Goal: Find specific page/section: Find specific page/section

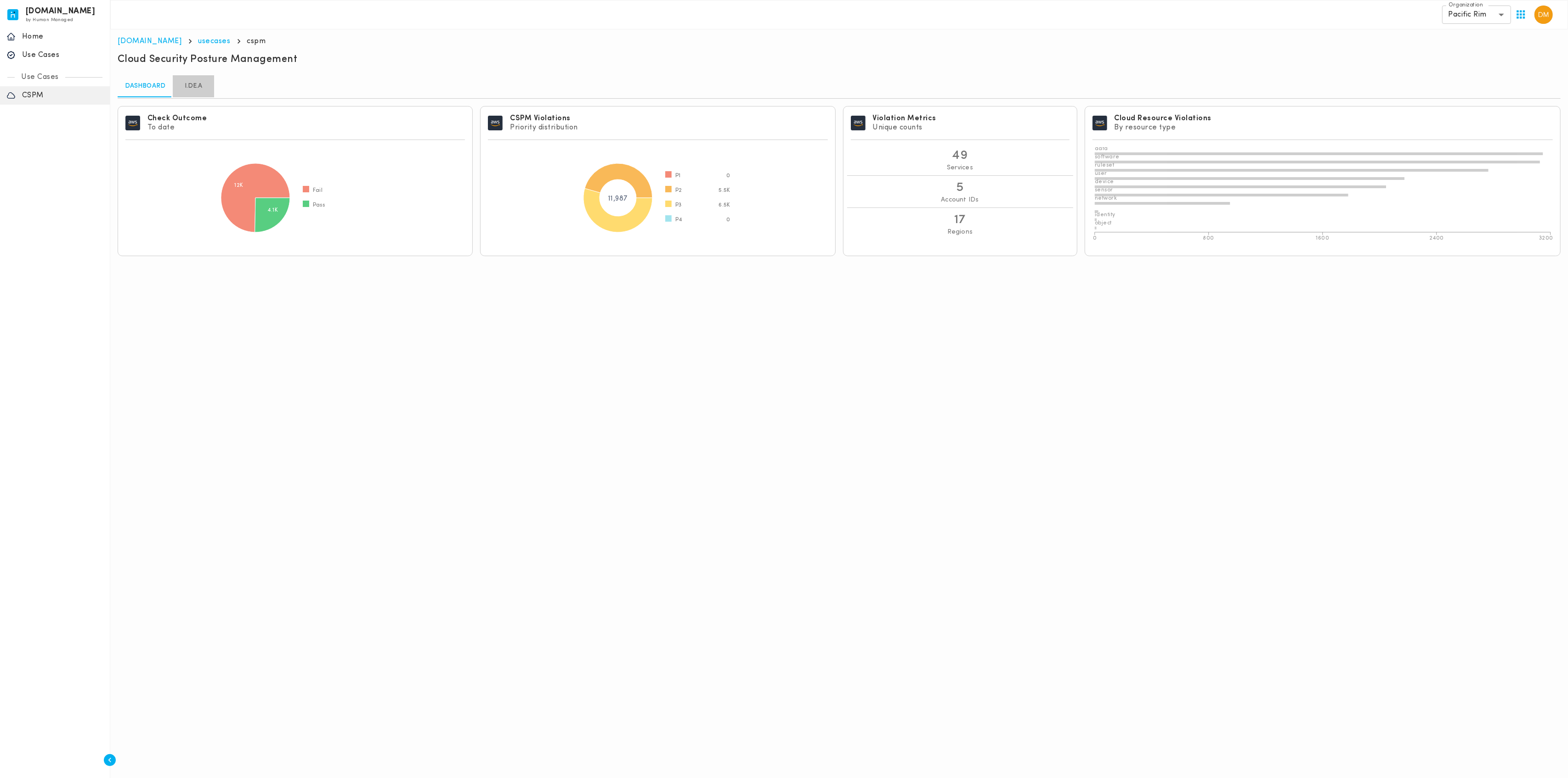
click at [191, 83] on link "I.DE.A" at bounding box center [193, 87] width 41 height 22
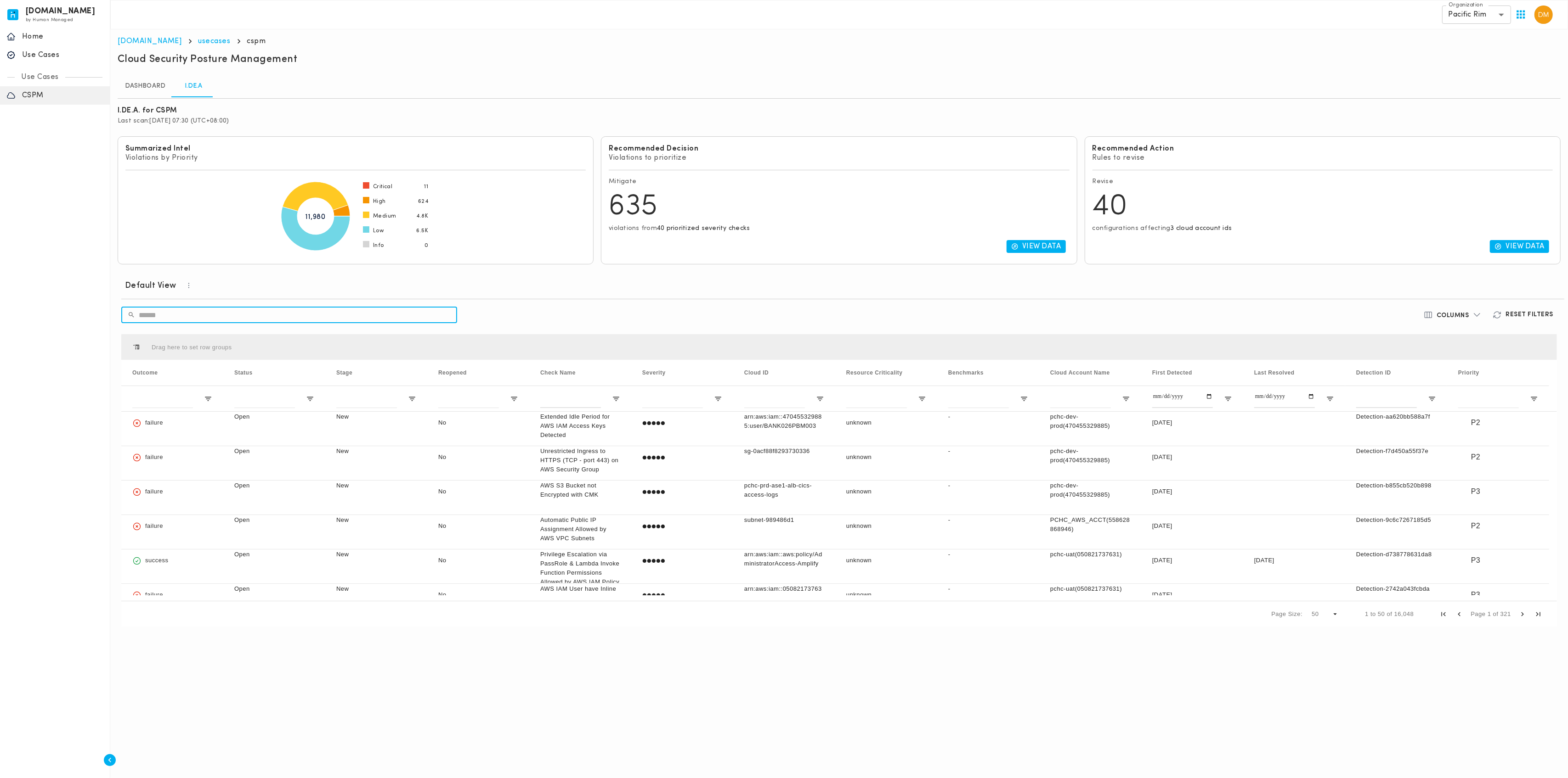
click at [330, 305] on input "text" at bounding box center [298, 315] width 319 height 26
paste input "**********"
type input "**********"
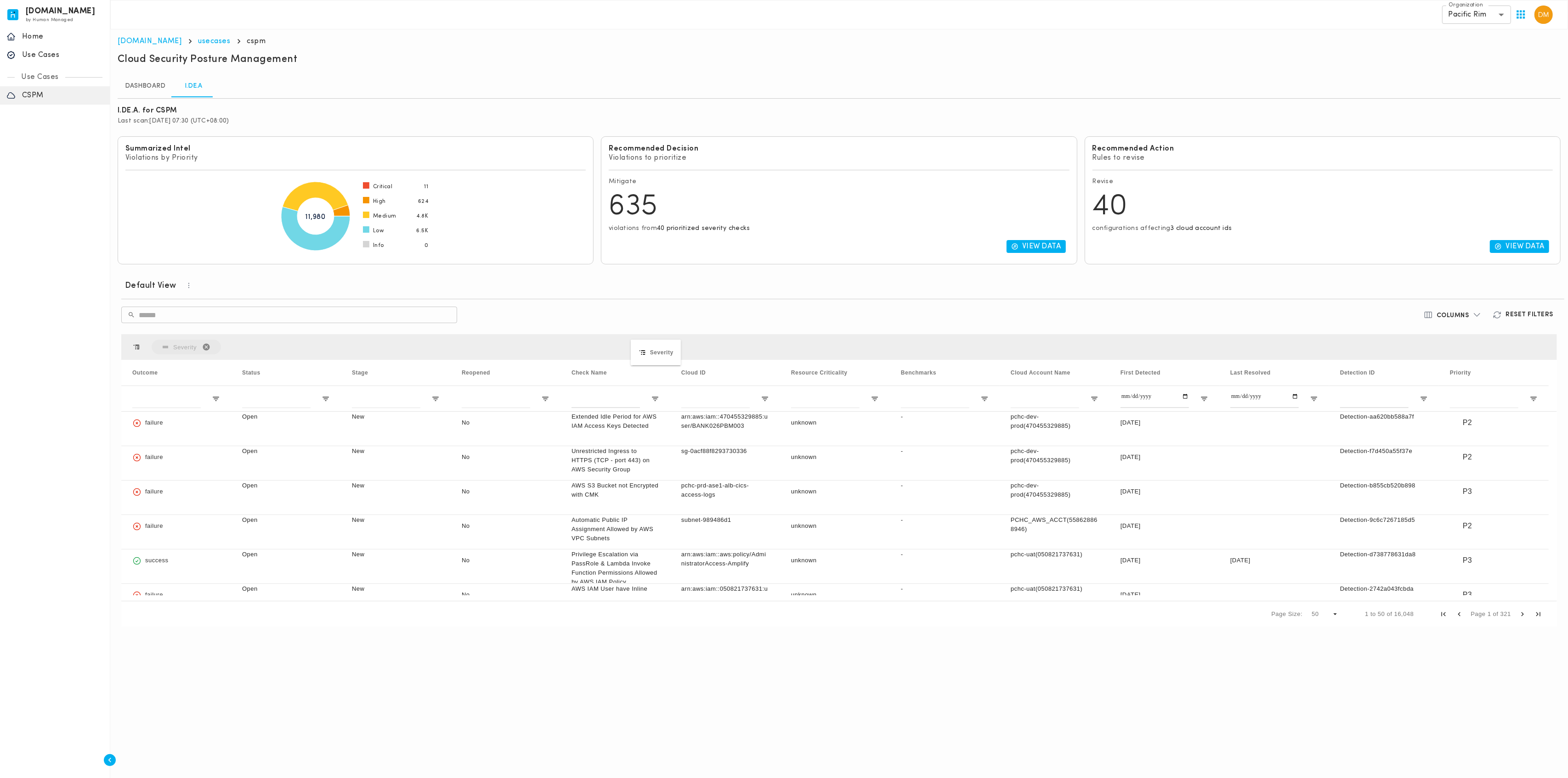
drag, startPoint x: 656, startPoint y: 369, endPoint x: 639, endPoint y: 349, distance: 26.2
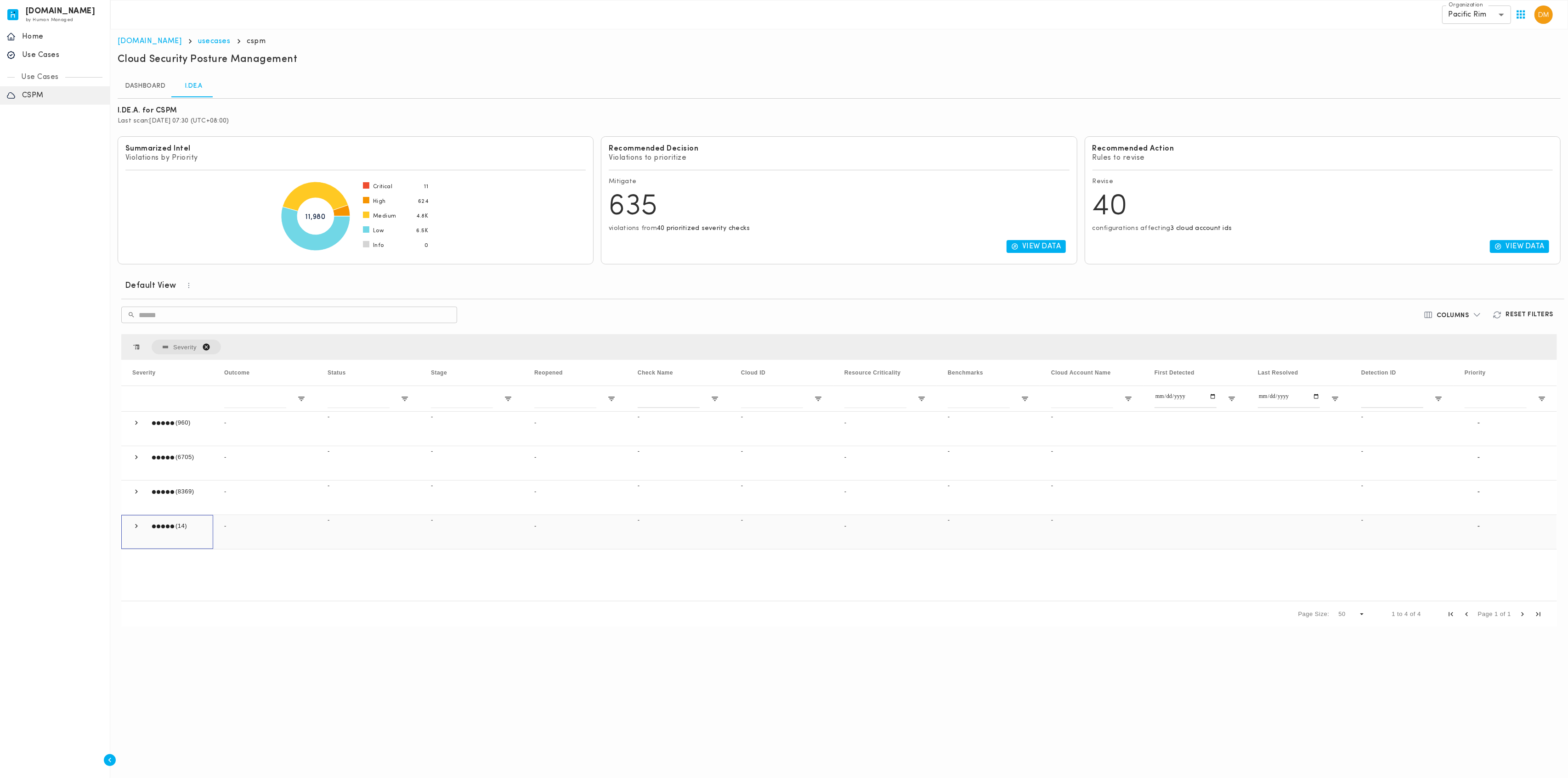
click at [136, 522] on span at bounding box center [136, 526] width 8 height 8
drag, startPoint x: 669, startPoint y: 375, endPoint x: 665, endPoint y: 371, distance: 5.7
click at [138, 522] on span at bounding box center [136, 526] width 8 height 8
drag, startPoint x: 307, startPoint y: 366, endPoint x: 497, endPoint y: 373, distance: 190.1
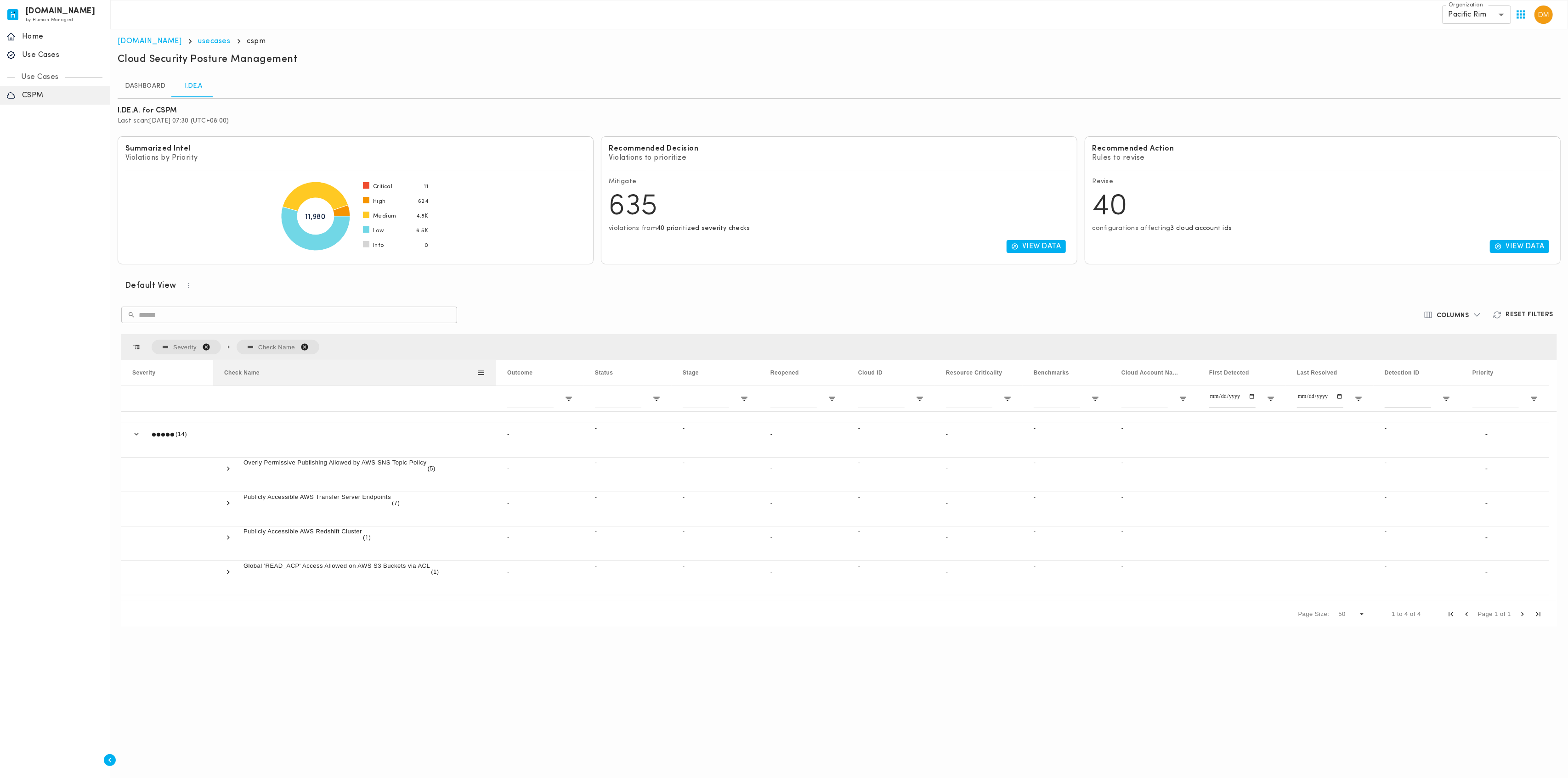
click at [497, 373] on div at bounding box center [497, 373] width 4 height 26
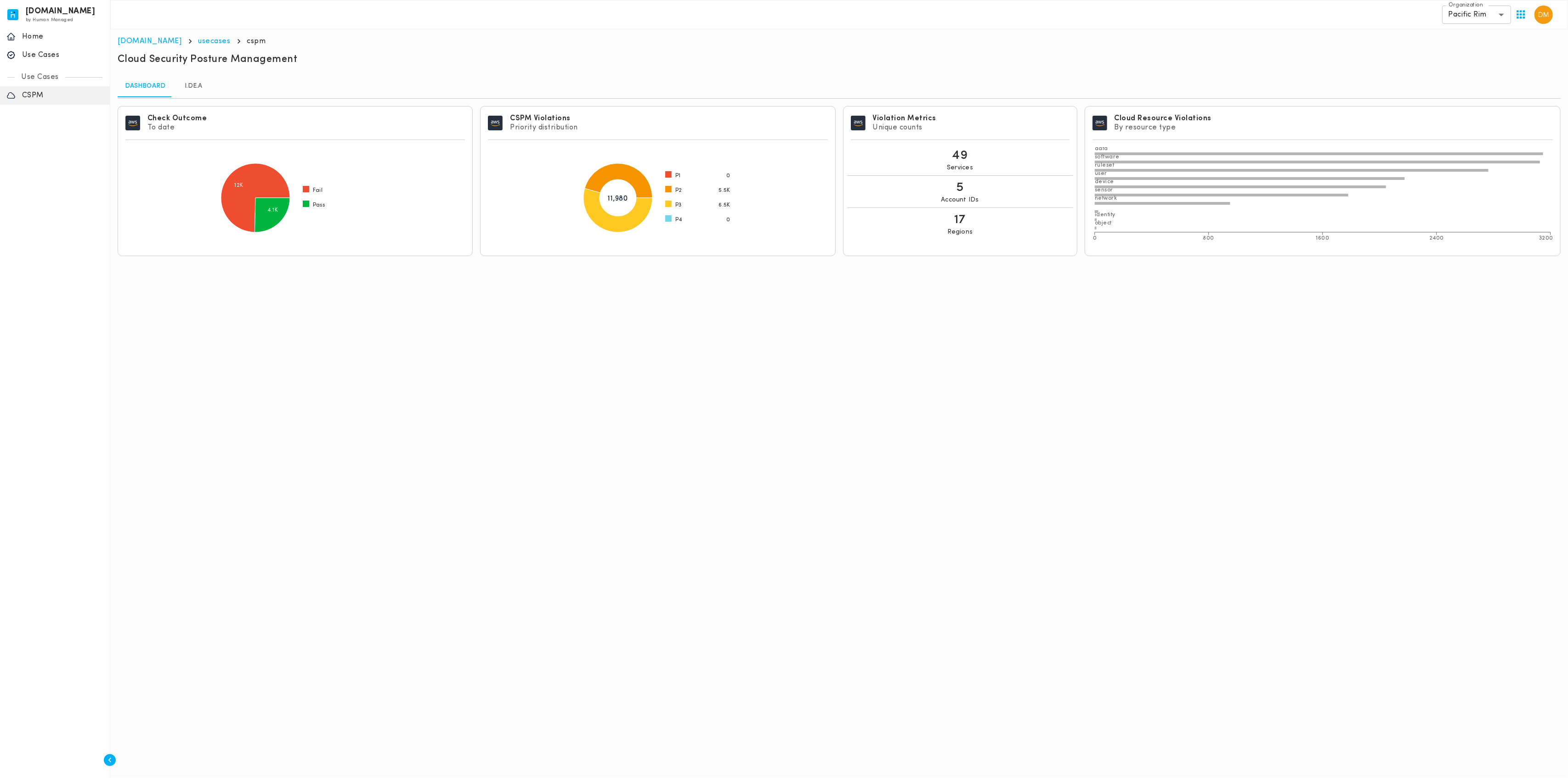
click at [904, 53] on div "Cloud Security Posture Management" at bounding box center [779, 61] width 1323 height 15
click at [188, 92] on link "I.DE.A" at bounding box center [193, 87] width 41 height 22
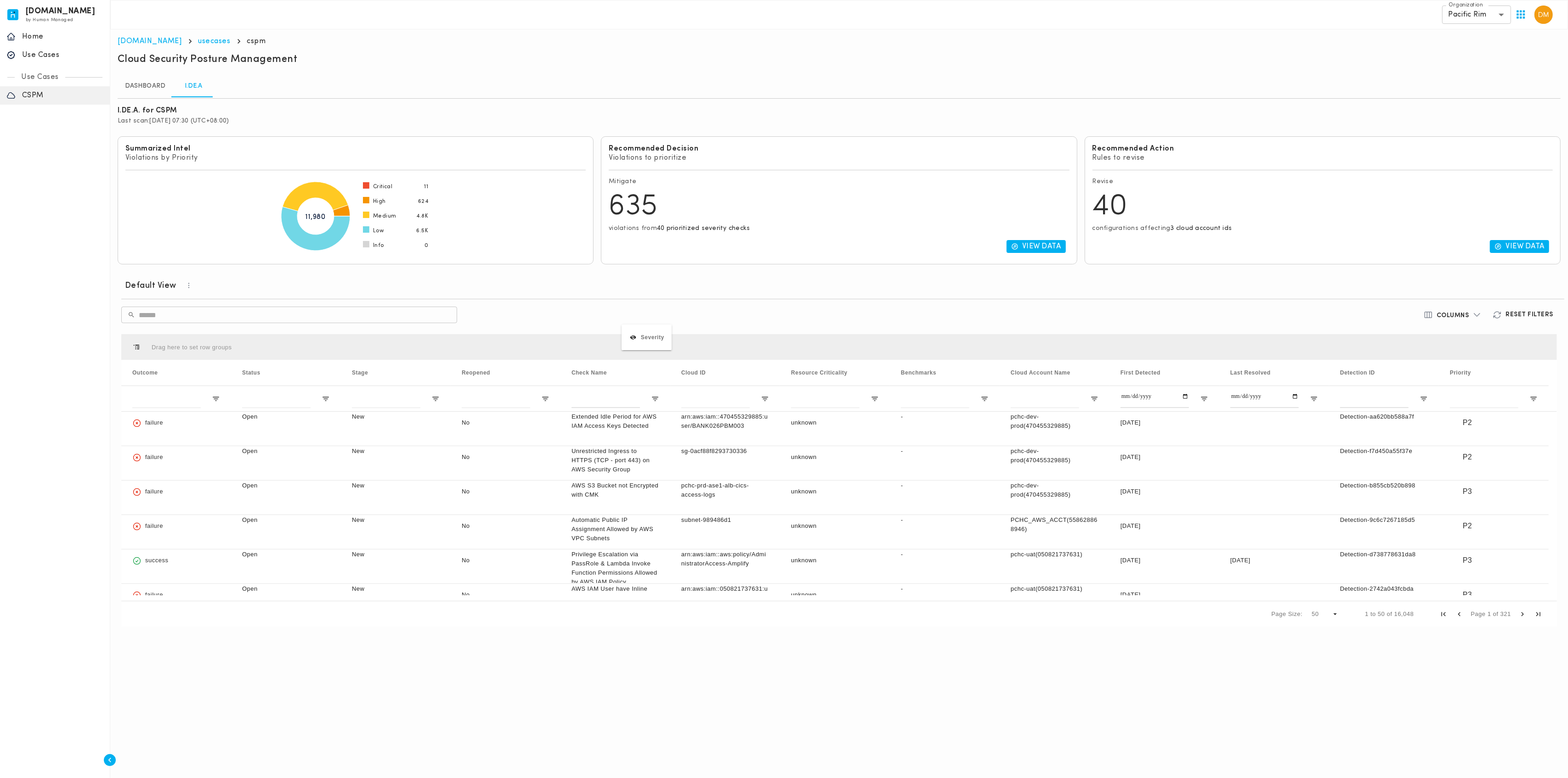
drag, startPoint x: 651, startPoint y: 373, endPoint x: 628, endPoint y: 333, distance: 46.1
click at [1528, 311] on h6 "Reset Filters" at bounding box center [1530, 315] width 48 height 8
drag, startPoint x: 662, startPoint y: 370, endPoint x: 637, endPoint y: 358, distance: 27.7
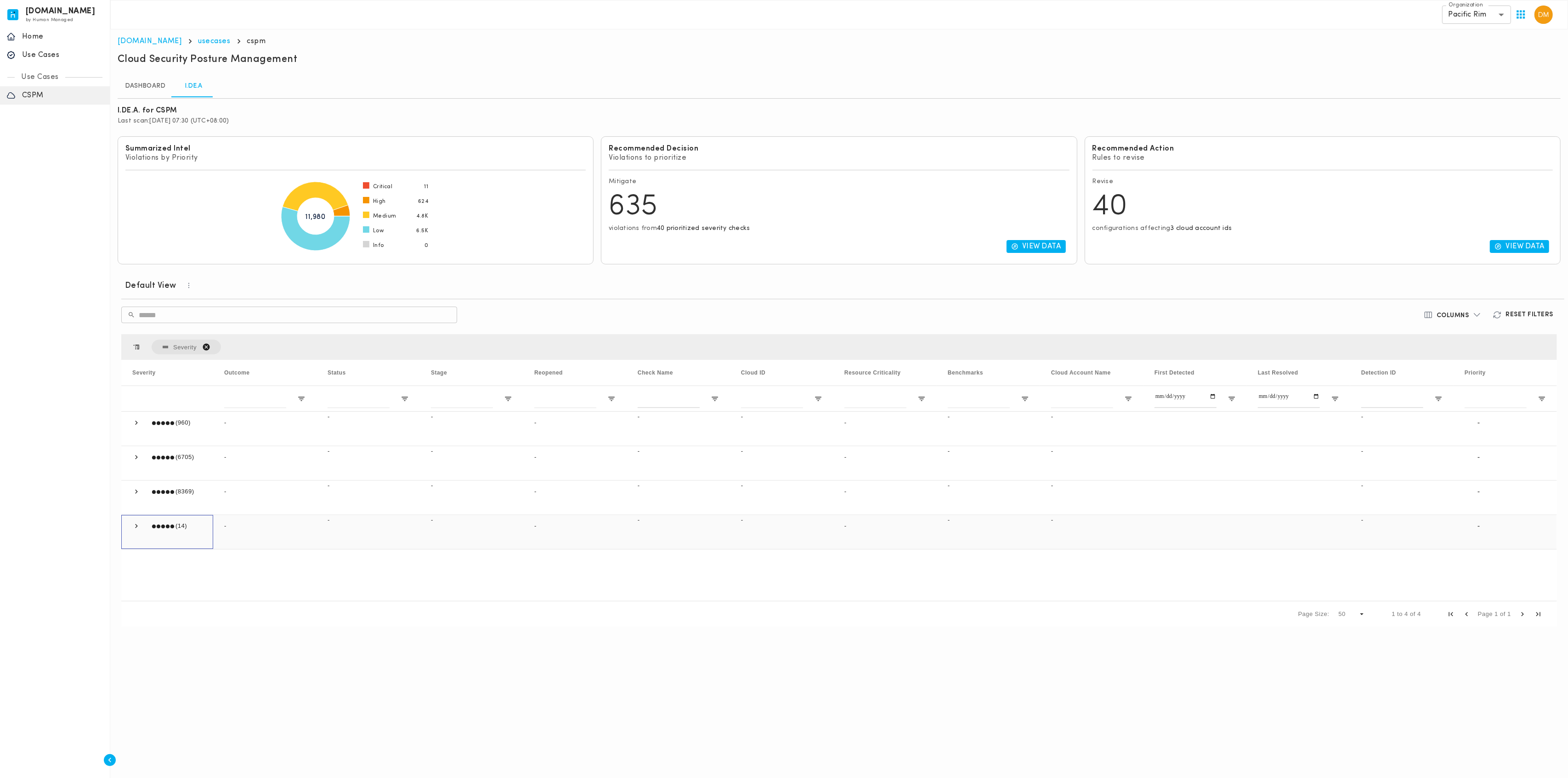
click at [136, 523] on span at bounding box center [136, 526] width 8 height 8
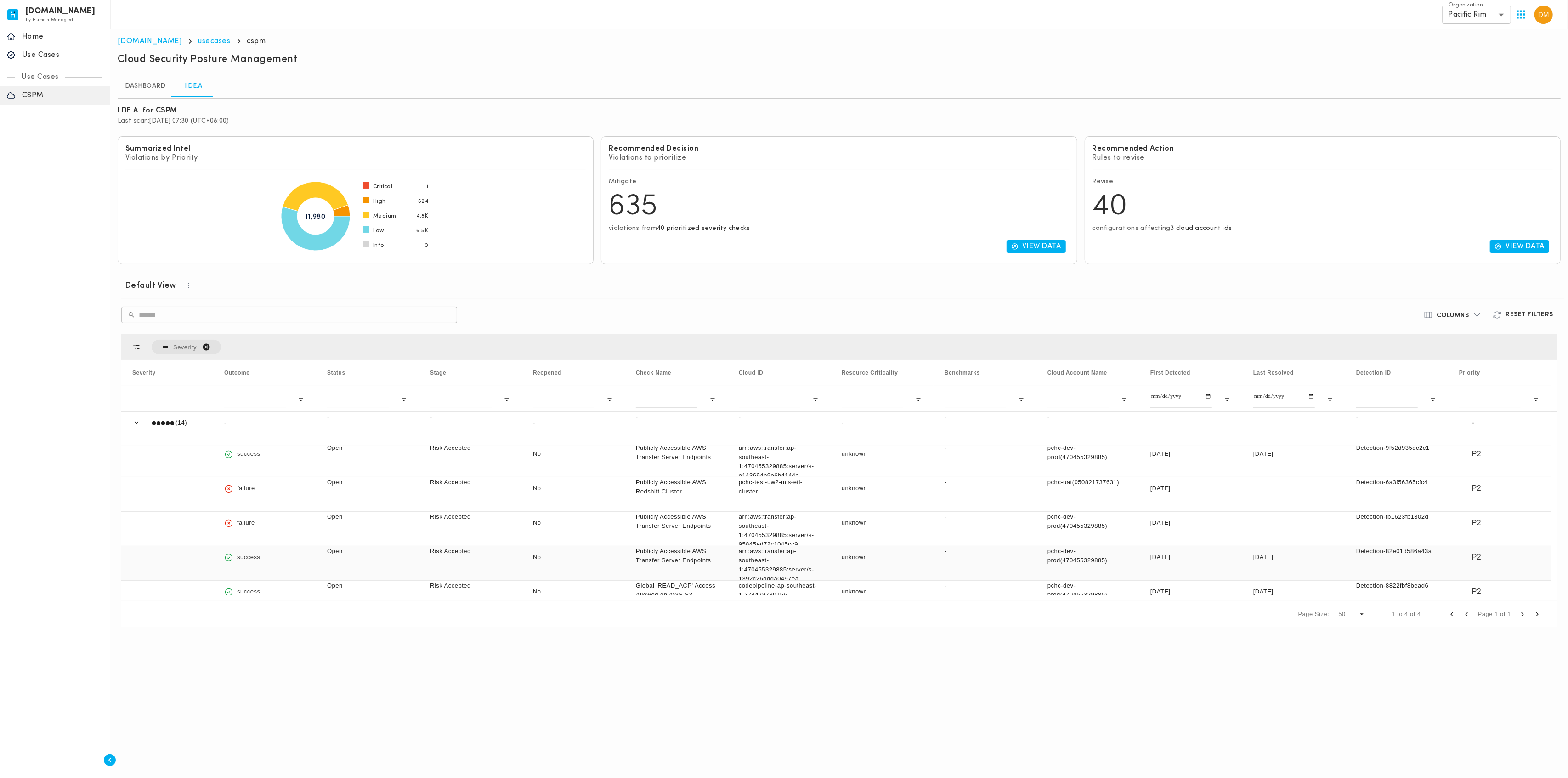
scroll to position [435, 0]
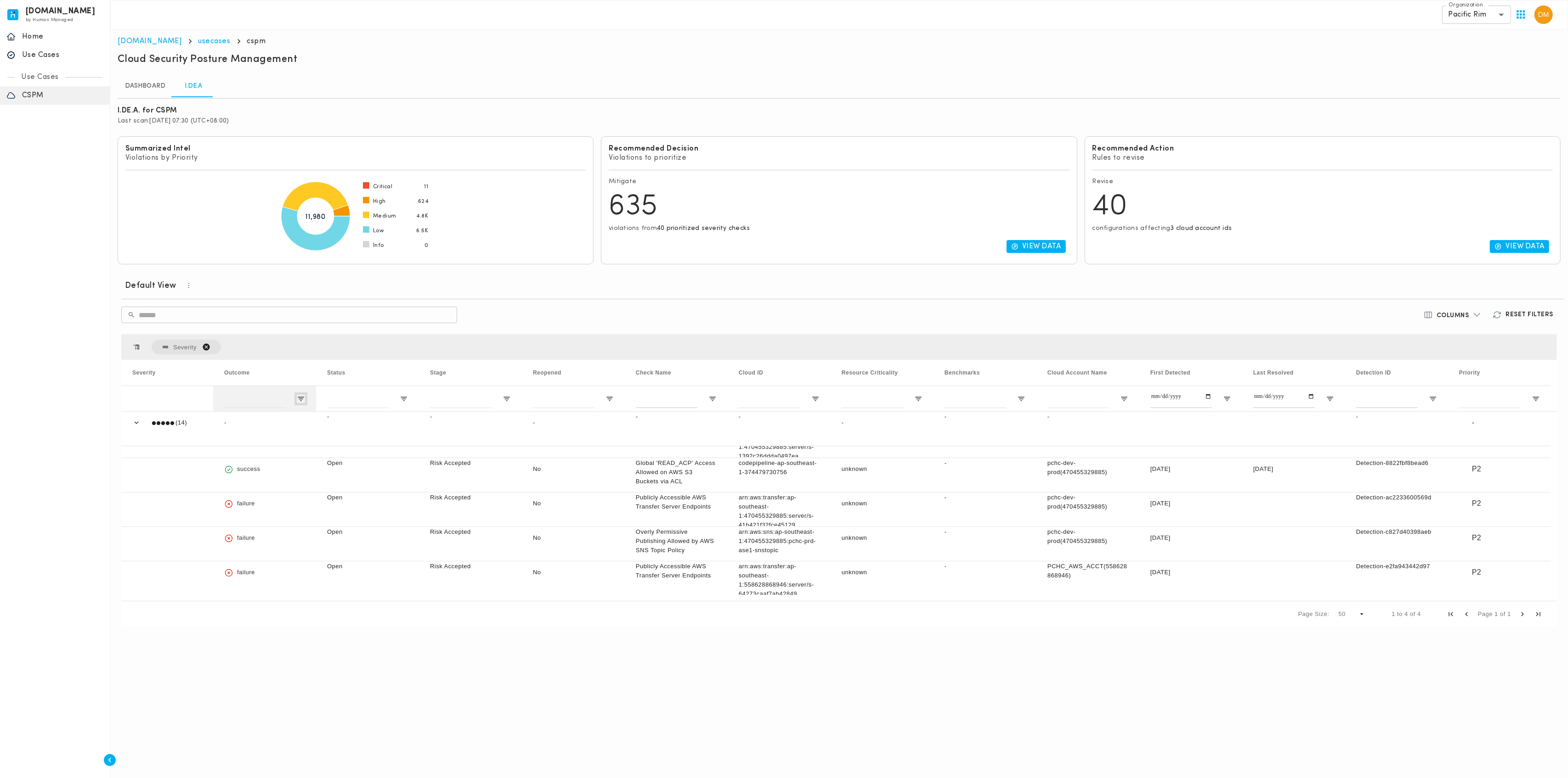
click at [300, 395] on span "Open Filter Menu" at bounding box center [300, 399] width 8 height 8
type input "**********"
click at [552, 311] on div "​ ​" at bounding box center [602, 315] width 960 height 17
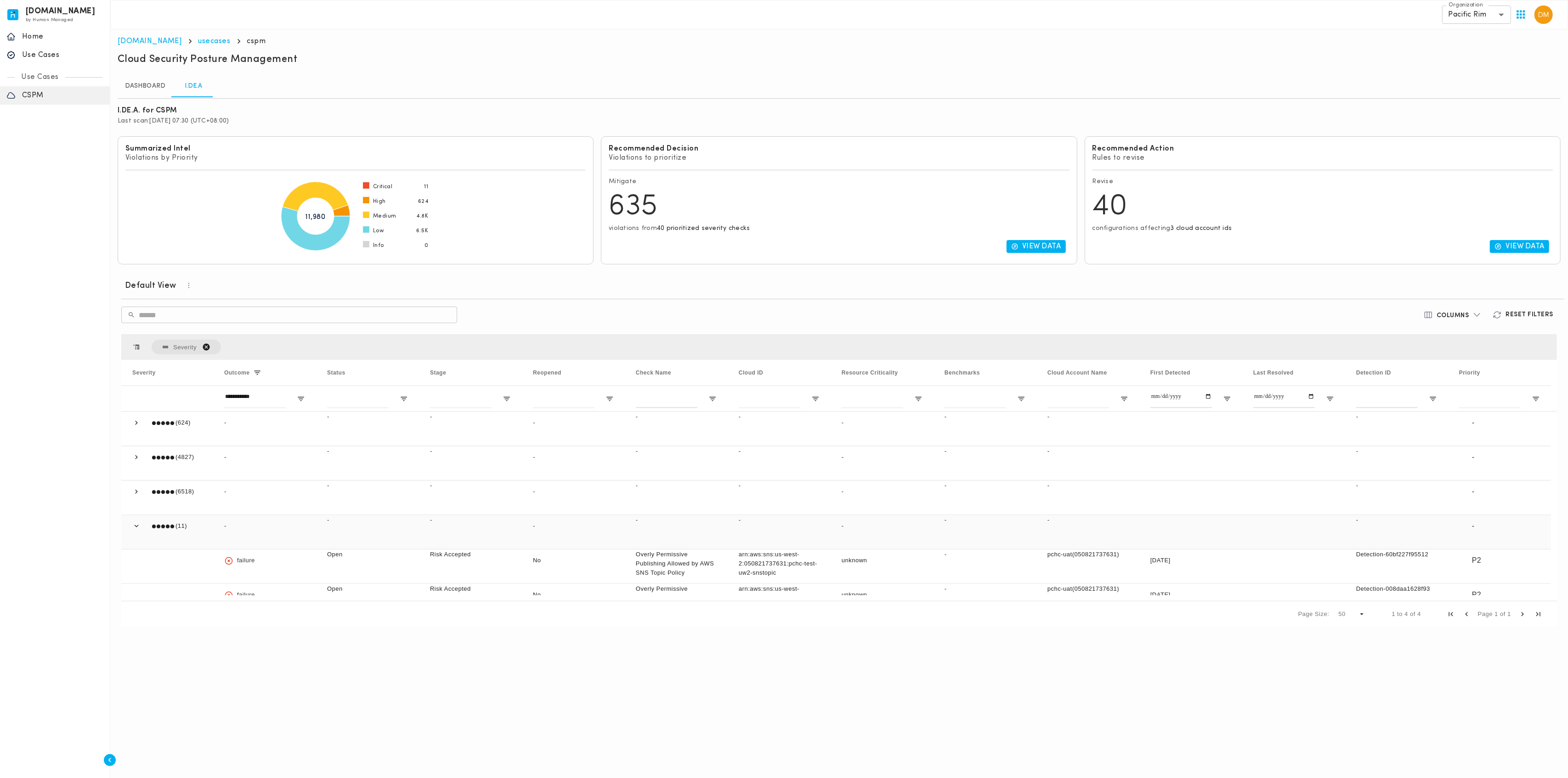
scroll to position [245, 0]
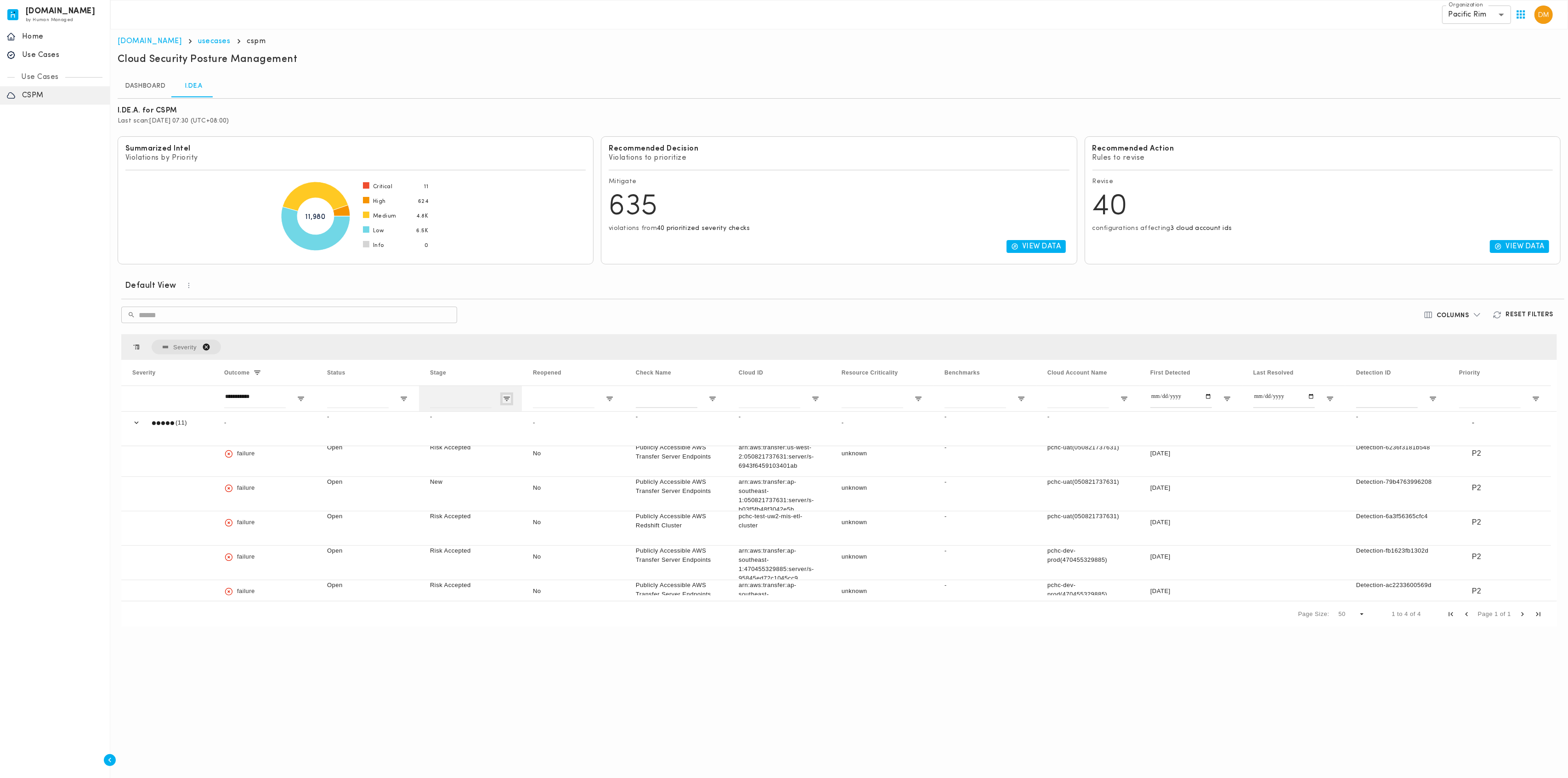
click at [509, 395] on span "Open Filter Menu" at bounding box center [507, 399] width 8 height 8
click at [529, 477] on div "Risk Accepted" at bounding box center [553, 480] width 75 height 6
type input "*******"
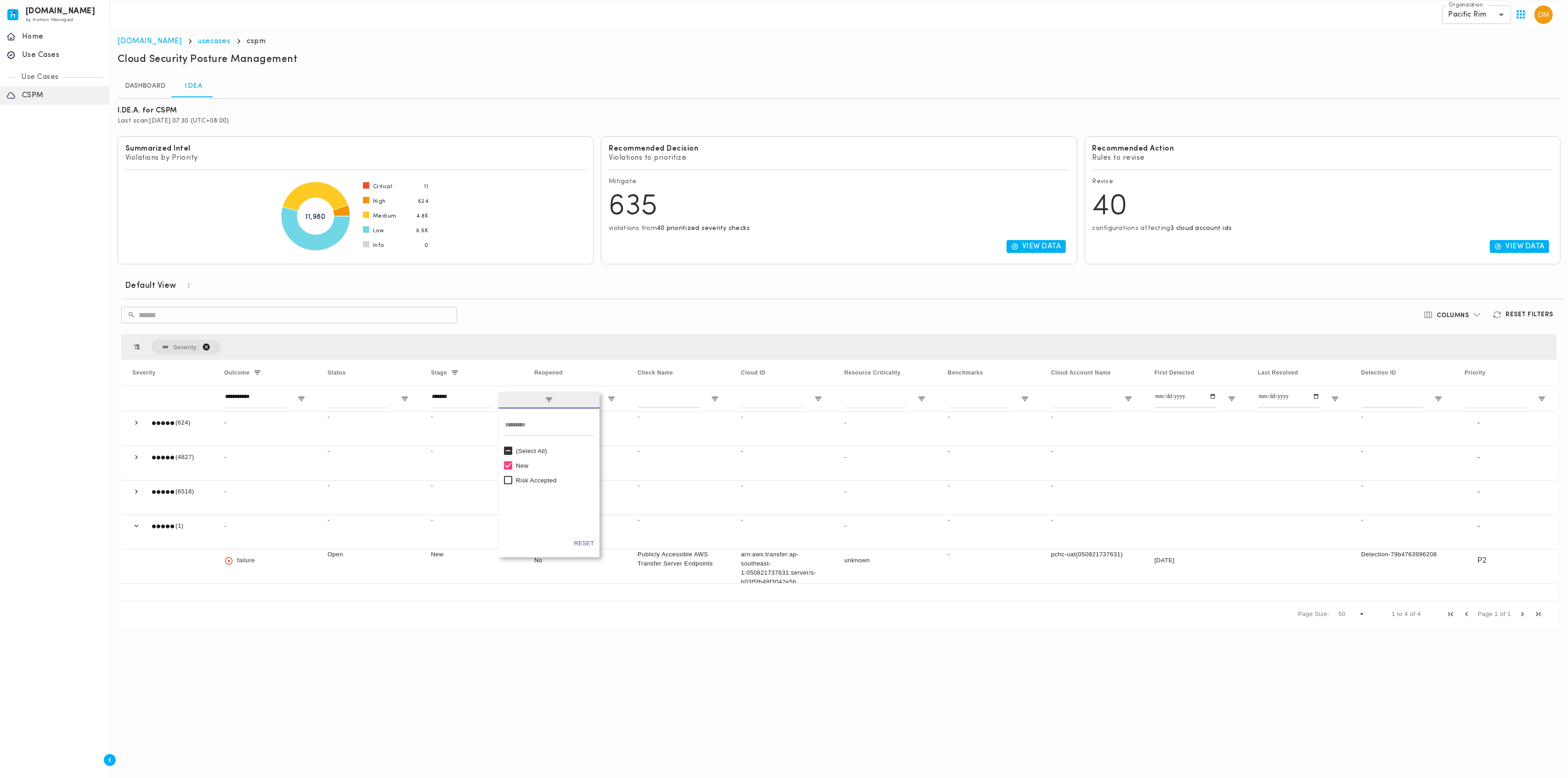
scroll to position [0, 0]
type input "*******"
